Goal: Information Seeking & Learning: Find specific fact

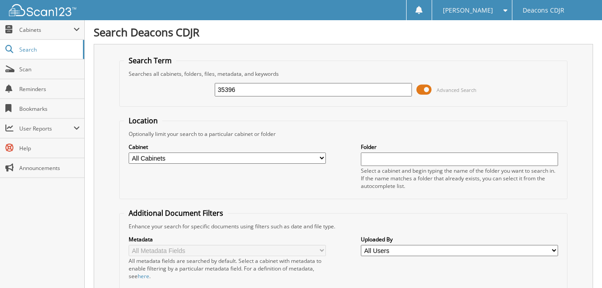
type input "35396"
click at [427, 91] on span at bounding box center [423, 89] width 15 height 13
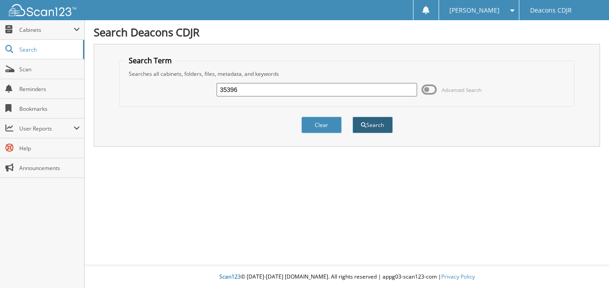
click at [376, 128] on button "Search" at bounding box center [372, 125] width 40 height 17
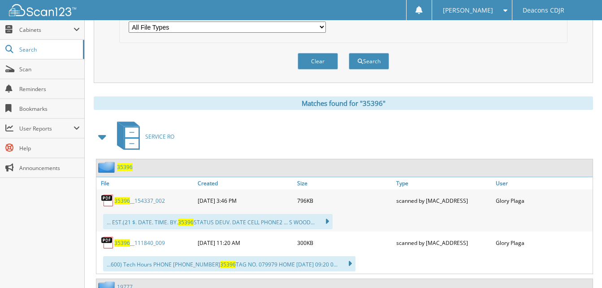
scroll to position [314, 0]
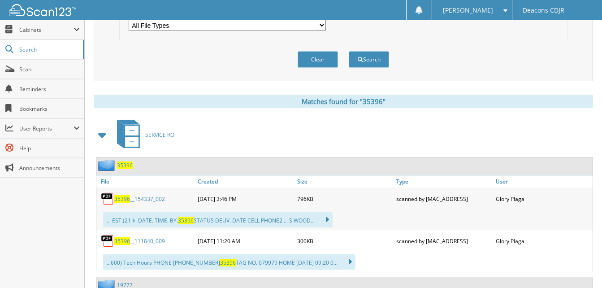
click at [155, 199] on link "35396 __154337_002" at bounding box center [139, 199] width 51 height 8
